Goal: Transaction & Acquisition: Purchase product/service

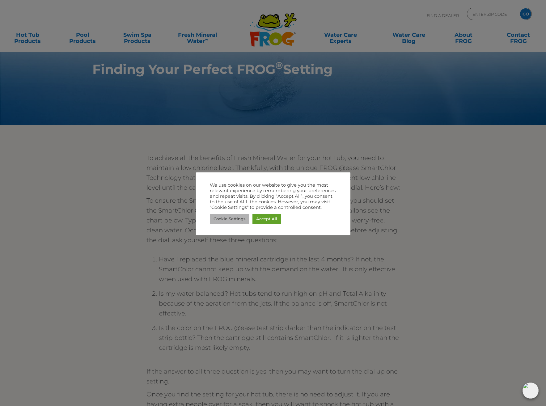
click at [215, 217] on link "Cookie Settings" at bounding box center [230, 219] width 40 height 10
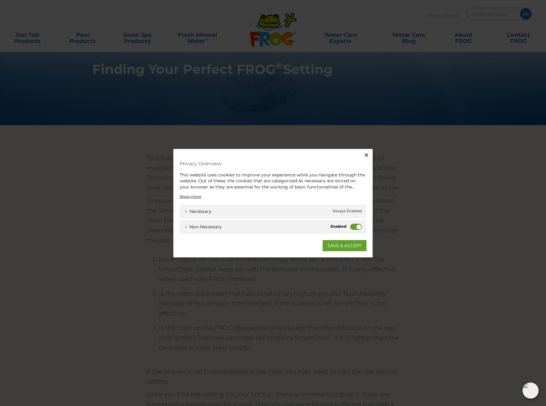
click at [215, 226] on label "Non-necessary" at bounding box center [356, 227] width 12 height 6
click at [0, 0] on input "Non-necessary" at bounding box center [0, 0] width 0 height 0
click at [215, 244] on link "SAVE & ACCEPT" at bounding box center [344, 245] width 44 height 11
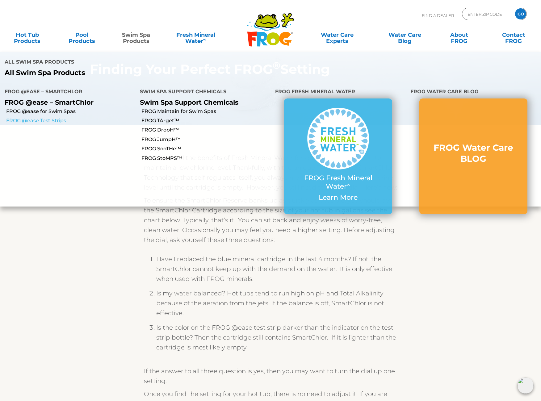
click at [59, 117] on link "FROG @ease Test Strips" at bounding box center [70, 120] width 129 height 7
